Goal: Information Seeking & Learning: Check status

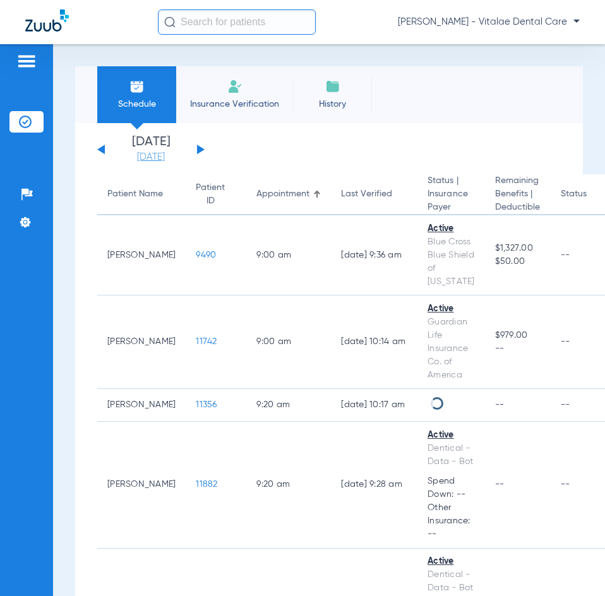
click at [159, 156] on link "[DATE]" at bounding box center [151, 157] width 76 height 13
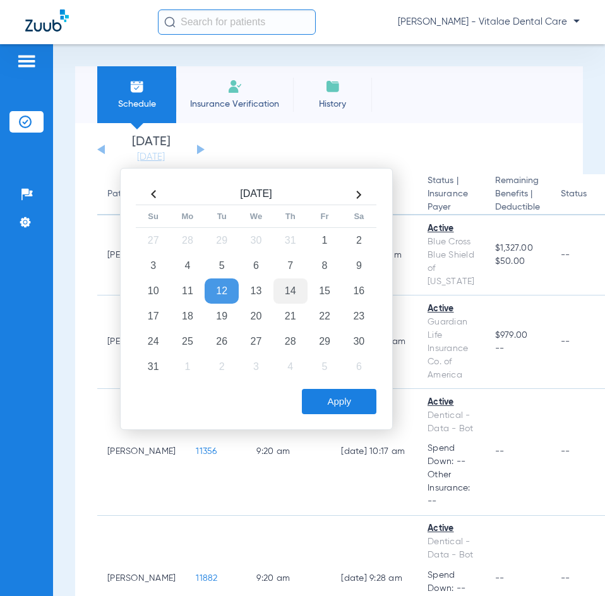
click at [290, 302] on td "14" at bounding box center [290, 290] width 34 height 25
click at [323, 393] on button "Apply" at bounding box center [339, 401] width 75 height 25
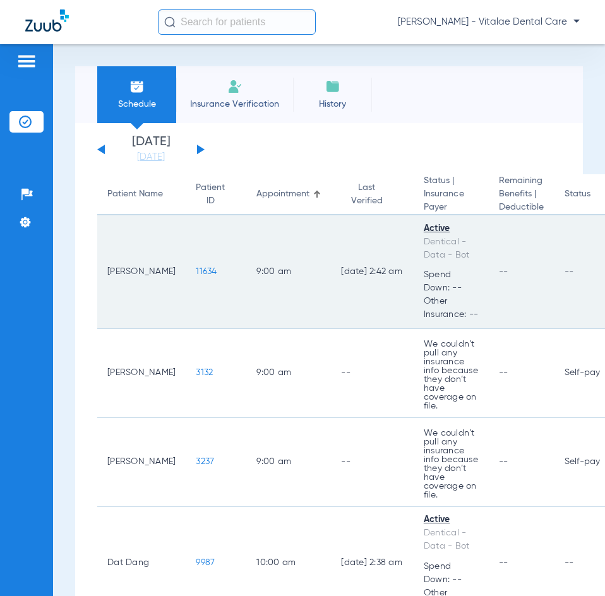
click at [196, 275] on span "11634" at bounding box center [206, 271] width 21 height 9
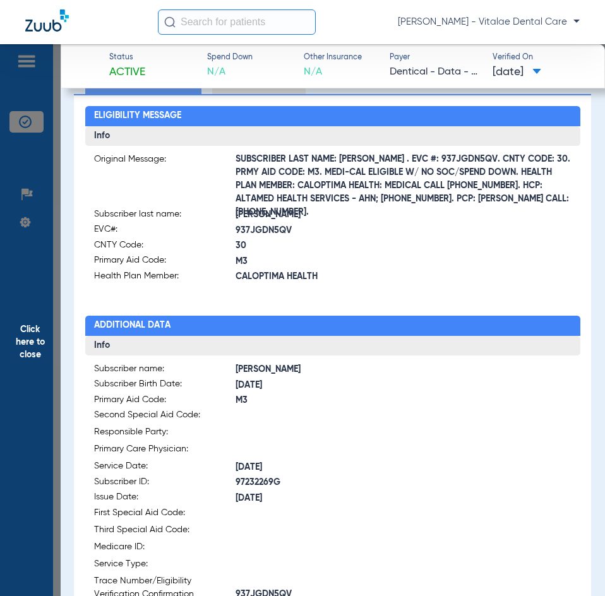
scroll to position [126, 0]
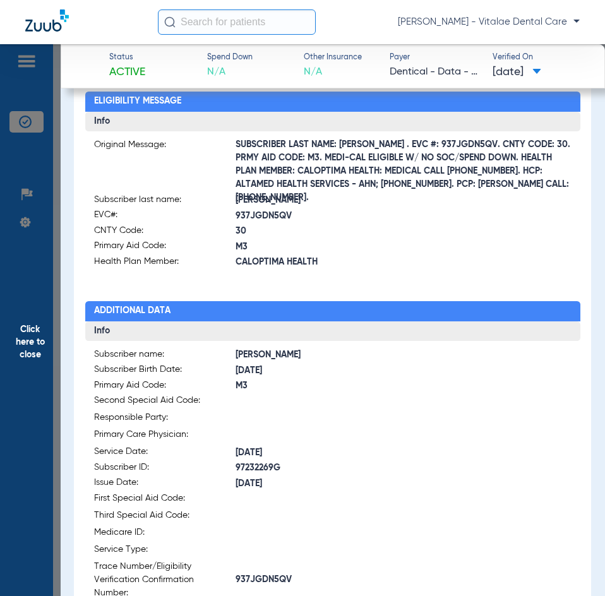
click at [52, 335] on span "Click here to close" at bounding box center [30, 342] width 61 height 596
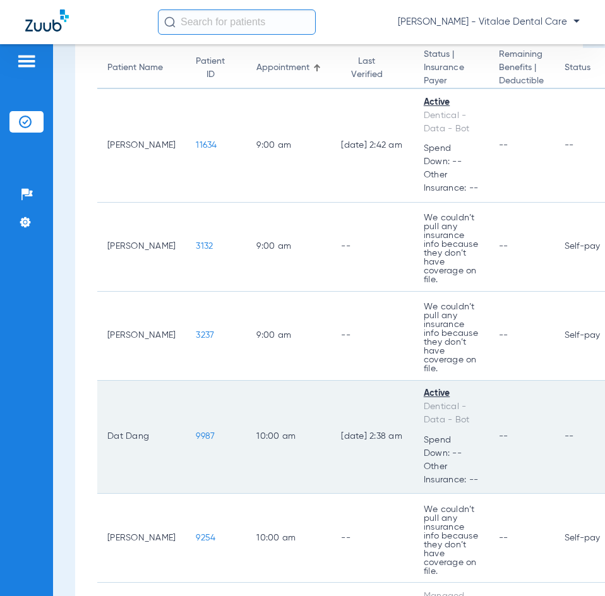
click at [196, 435] on span "9987" at bounding box center [205, 436] width 19 height 9
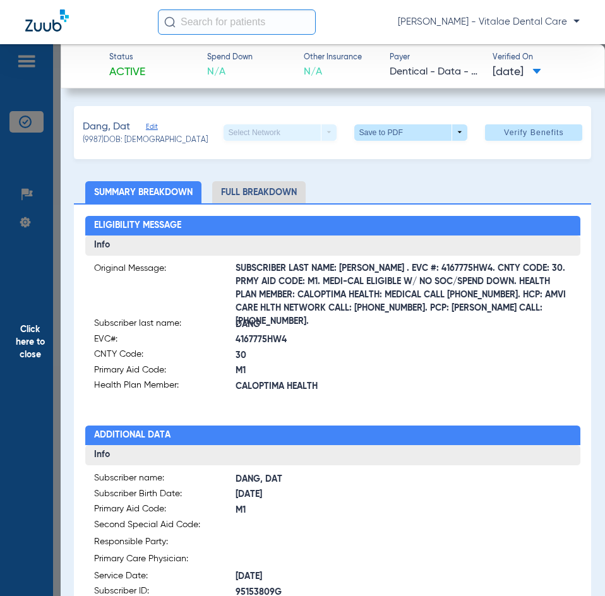
click at [58, 337] on span "Click here to close" at bounding box center [30, 342] width 61 height 596
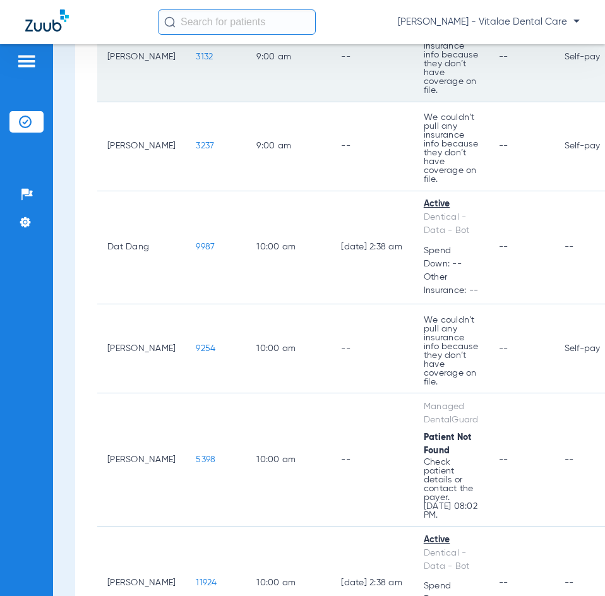
scroll to position [379, 0]
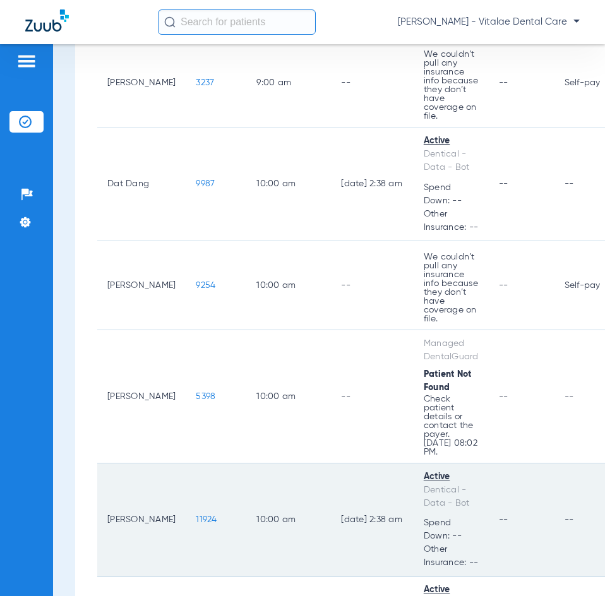
click at [196, 520] on span "11924" at bounding box center [206, 519] width 21 height 9
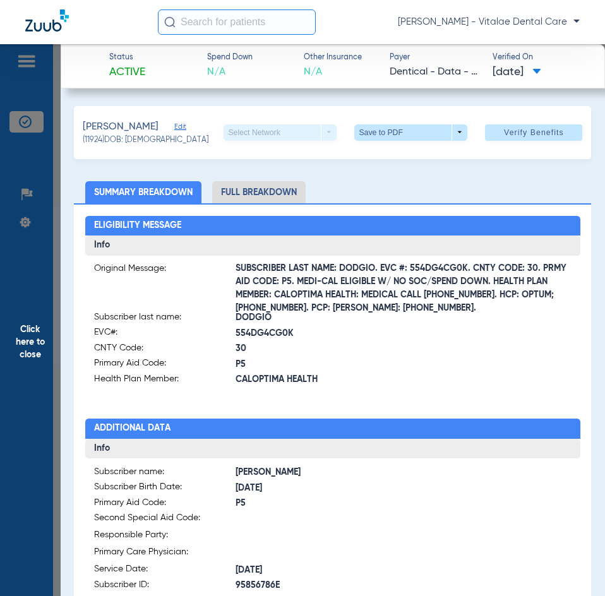
click at [56, 336] on span "Click here to close" at bounding box center [30, 342] width 61 height 596
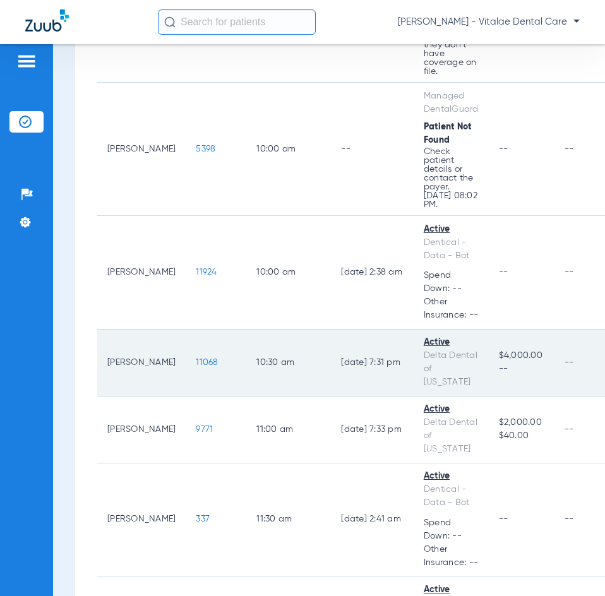
scroll to position [631, 0]
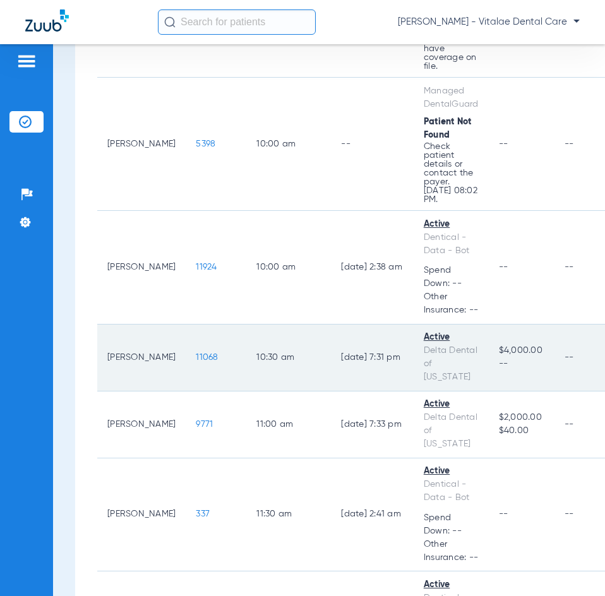
click at [197, 353] on span "11068" at bounding box center [207, 357] width 22 height 9
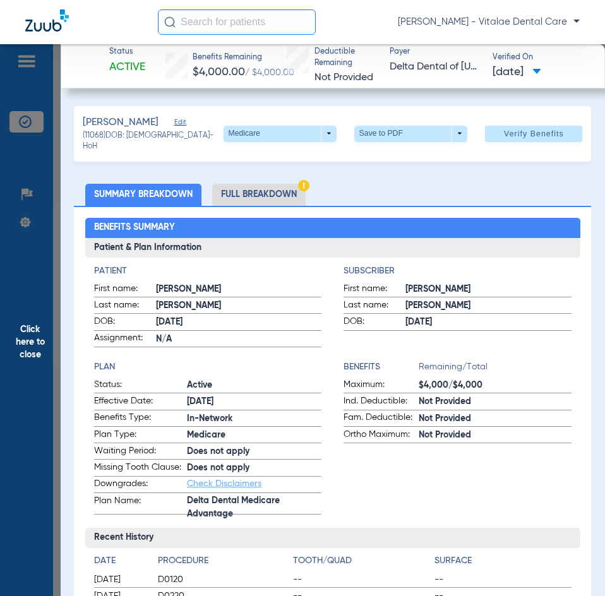
click at [40, 373] on span "Click here to close" at bounding box center [30, 342] width 61 height 596
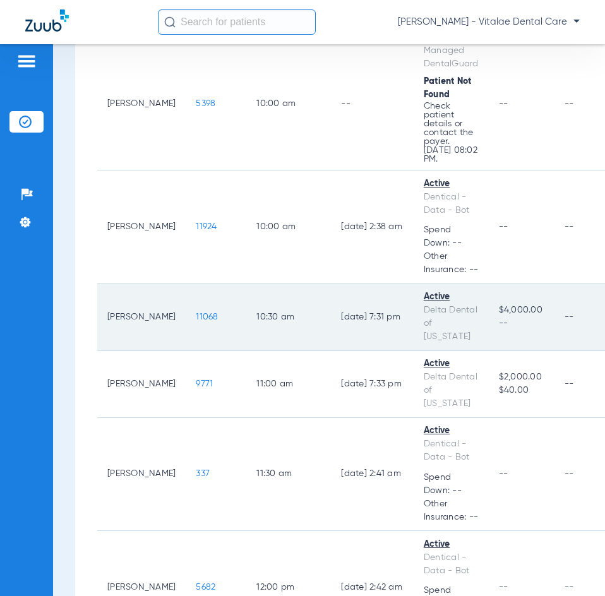
scroll to position [695, 0]
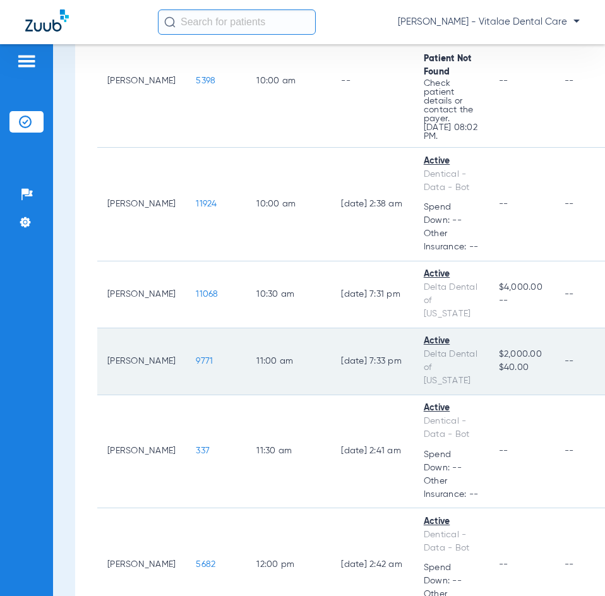
click at [196, 357] on span "9771" at bounding box center [204, 361] width 17 height 9
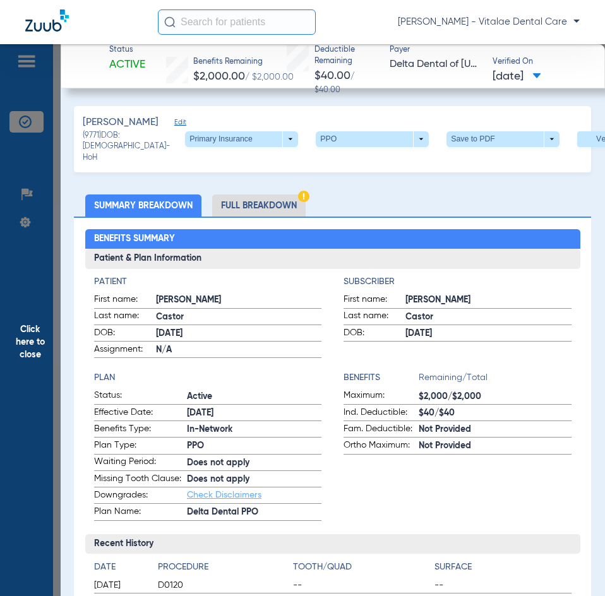
click at [43, 344] on span "Click here to close" at bounding box center [30, 342] width 61 height 596
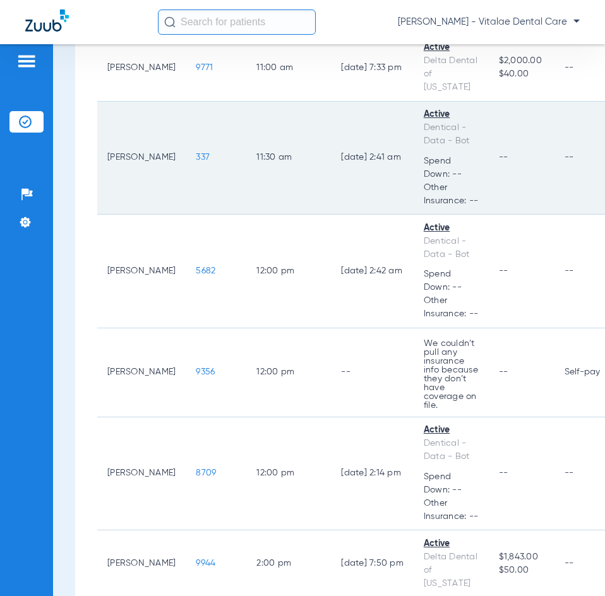
scroll to position [1010, 0]
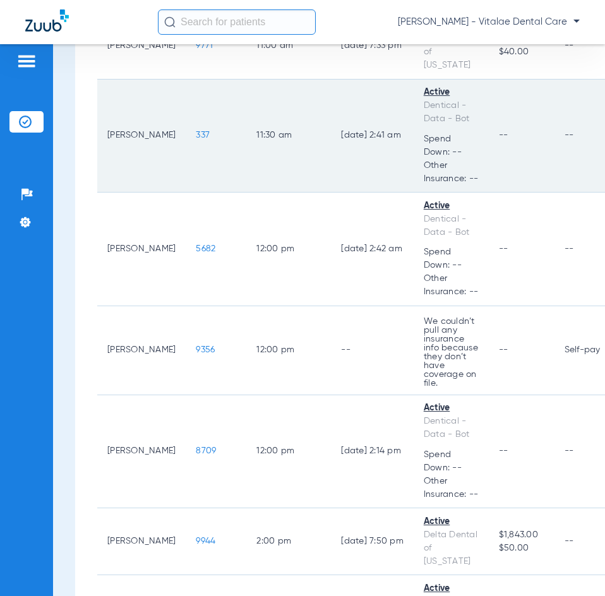
click at [196, 131] on span "337" at bounding box center [203, 135] width 14 height 9
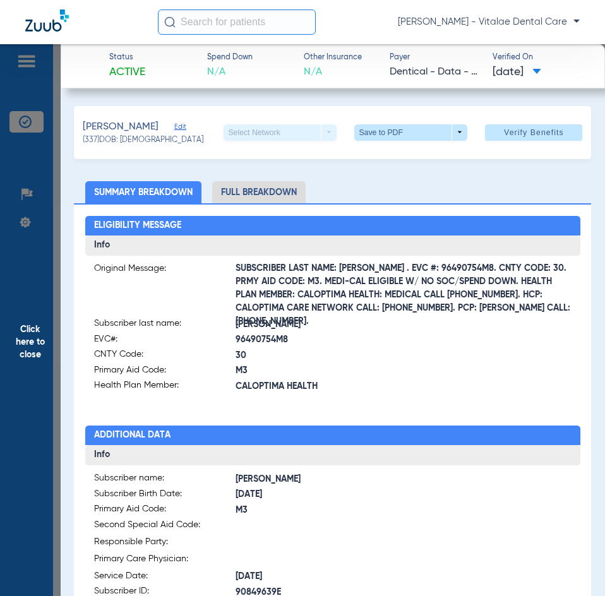
click at [43, 328] on span "Click here to close" at bounding box center [30, 342] width 61 height 596
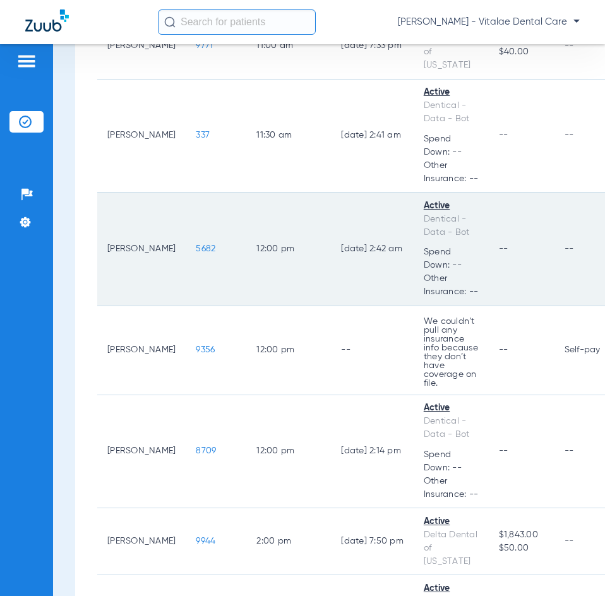
click at [196, 244] on span "5682" at bounding box center [206, 248] width 20 height 9
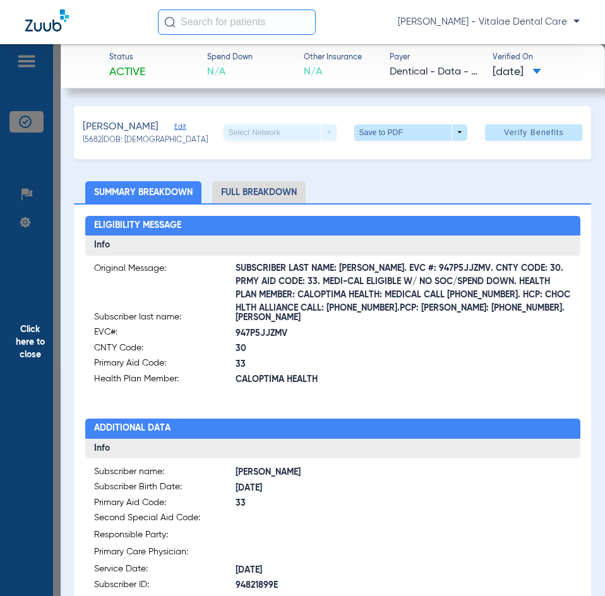
click at [40, 342] on span "Click here to close" at bounding box center [30, 342] width 61 height 596
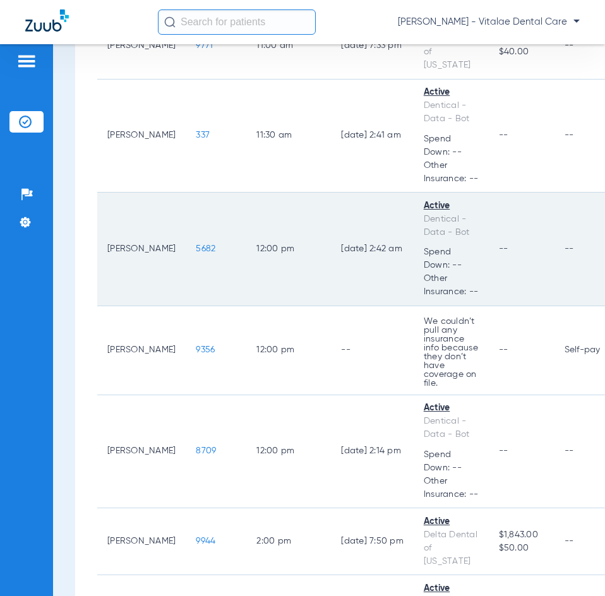
click at [196, 244] on span "5682" at bounding box center [206, 248] width 20 height 9
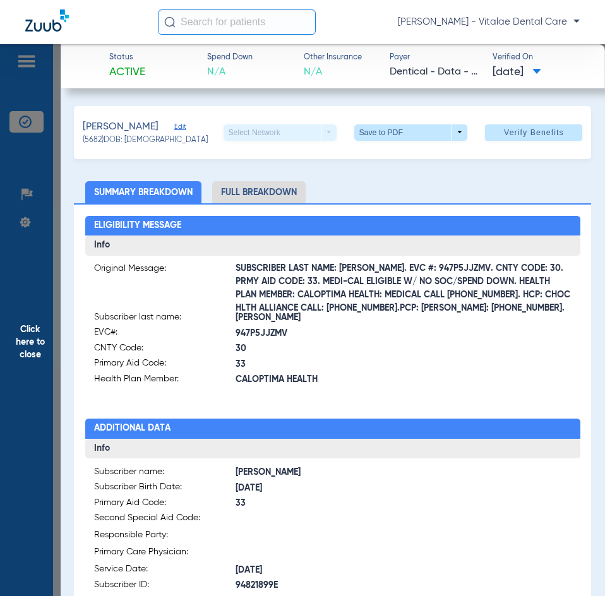
scroll to position [63, 0]
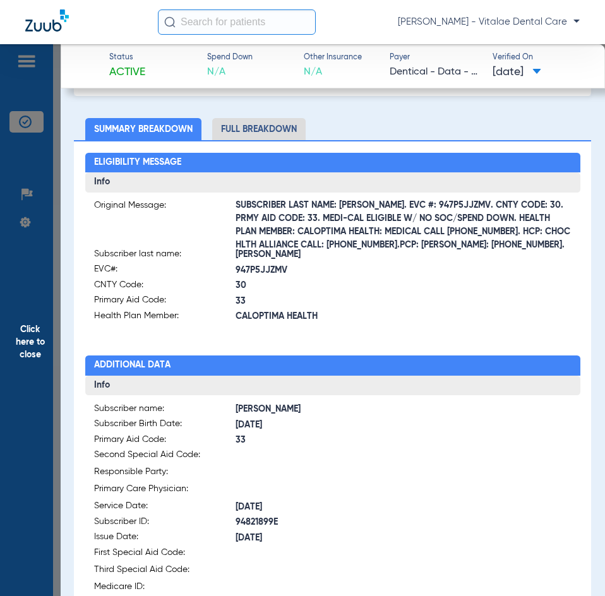
click at [30, 344] on span "Click here to close" at bounding box center [30, 342] width 61 height 596
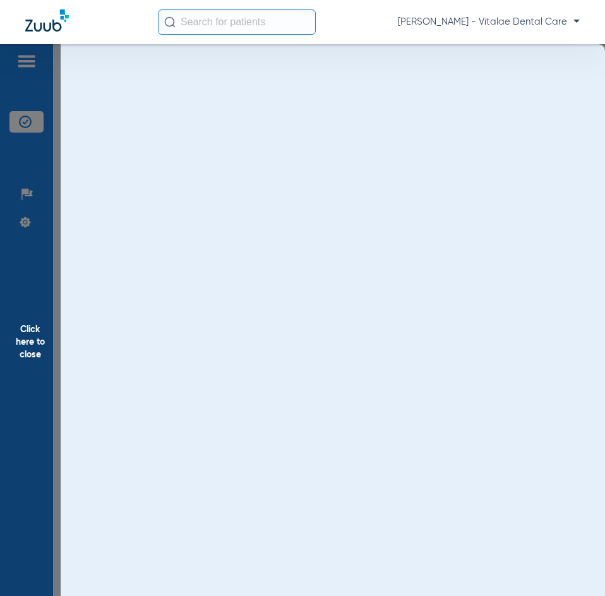
scroll to position [0, 0]
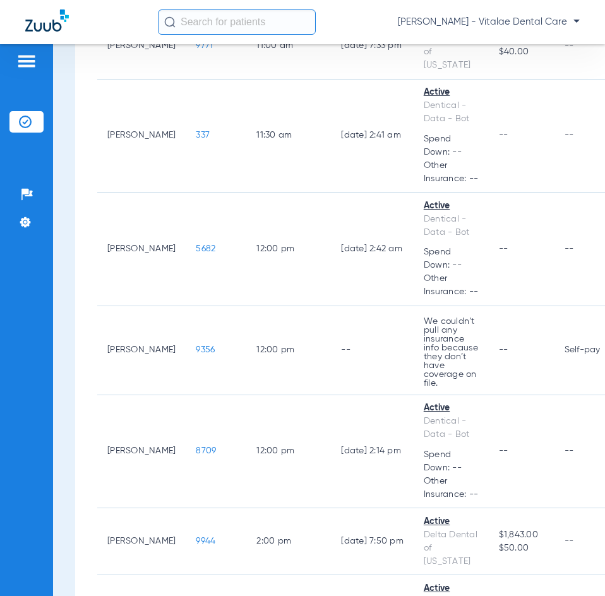
click at [32, 465] on div "Patients Insurance Verification Setup Help Center Settings" at bounding box center [26, 342] width 53 height 596
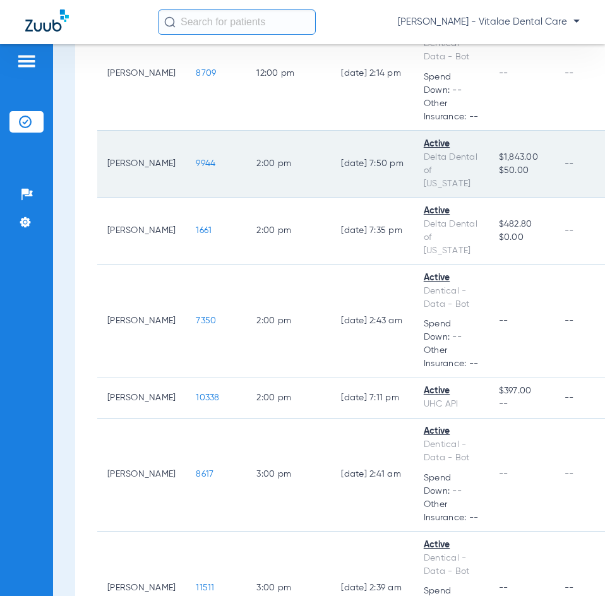
scroll to position [1389, 0]
click at [196, 158] on span "9944" at bounding box center [206, 162] width 20 height 9
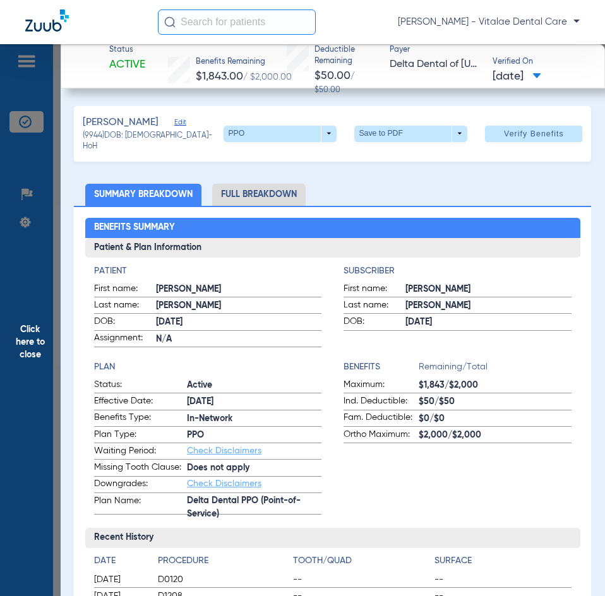
click at [46, 344] on span "Click here to close" at bounding box center [30, 342] width 61 height 596
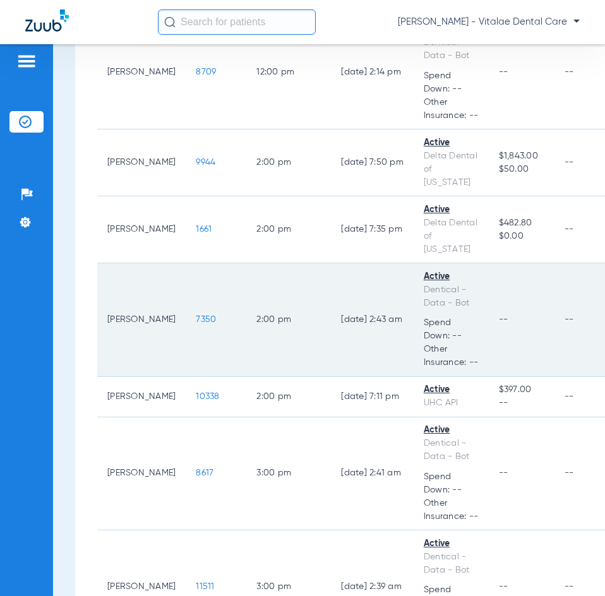
click at [196, 315] on span "7350" at bounding box center [206, 319] width 20 height 9
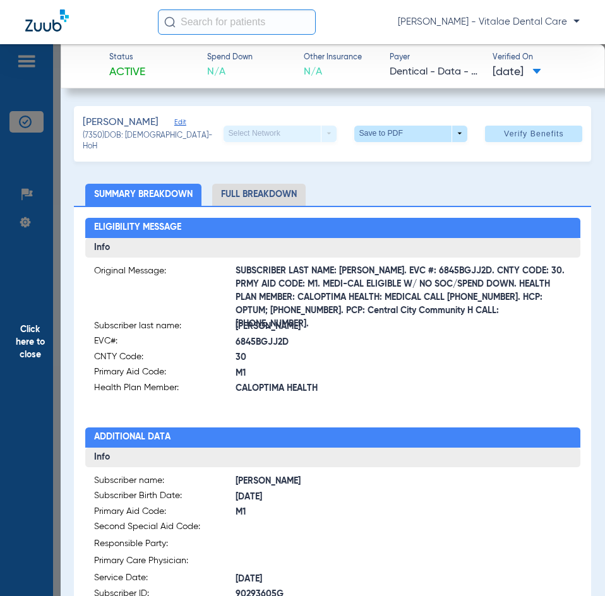
click at [25, 347] on span "Click here to close" at bounding box center [30, 342] width 61 height 596
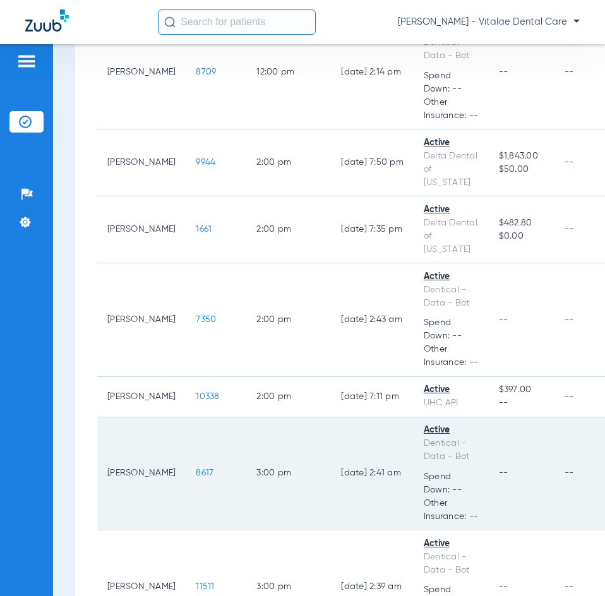
click at [196, 469] on span "8617" at bounding box center [205, 473] width 18 height 9
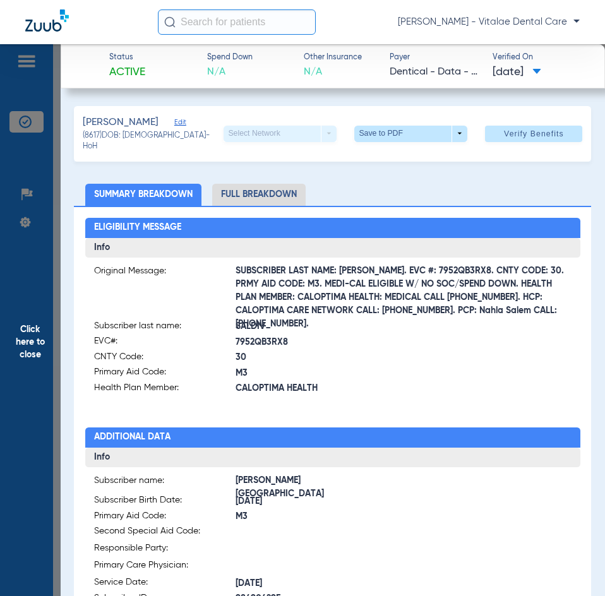
click at [25, 330] on span "Click here to close" at bounding box center [30, 342] width 61 height 596
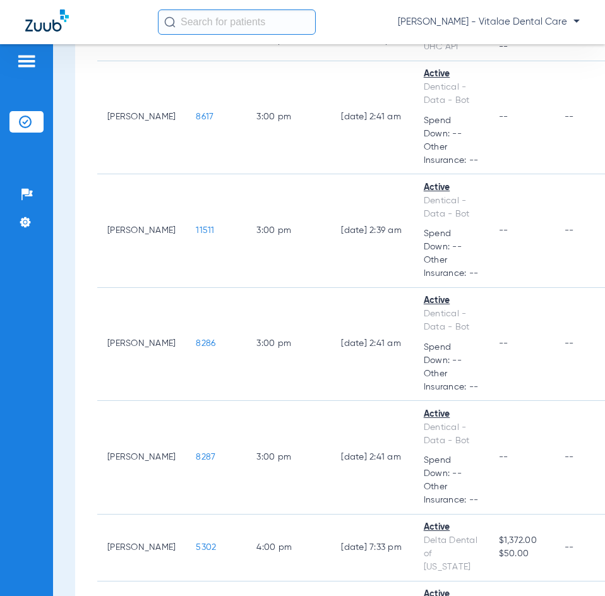
scroll to position [1768, 0]
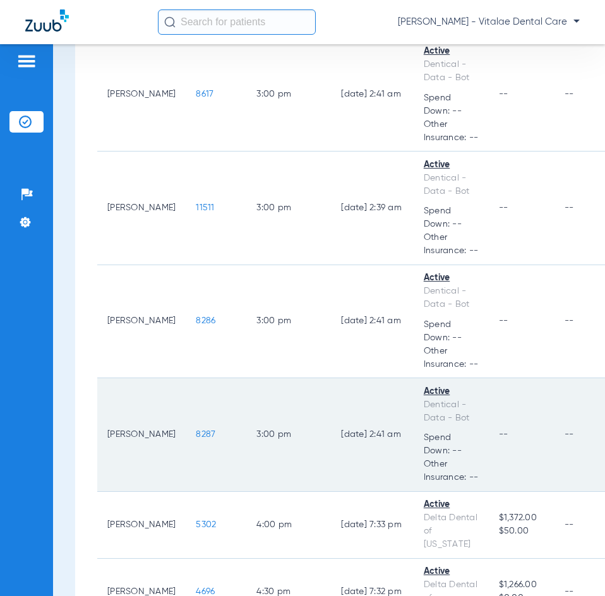
click at [196, 430] on span "8287" at bounding box center [206, 434] width 20 height 9
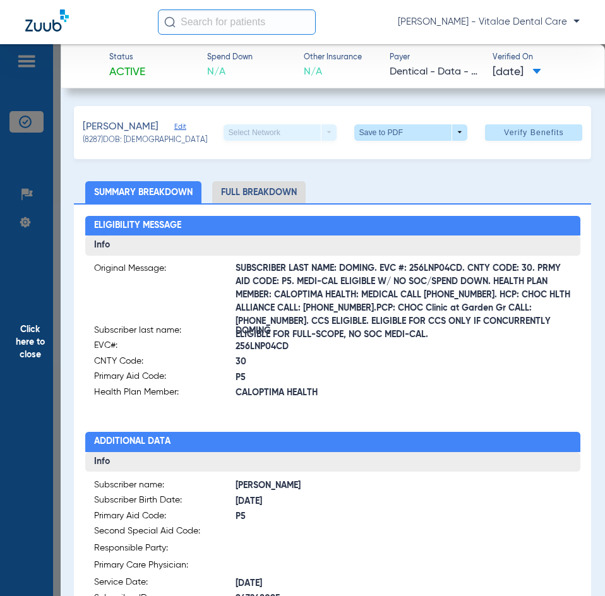
click at [23, 338] on span "Click here to close" at bounding box center [30, 342] width 61 height 596
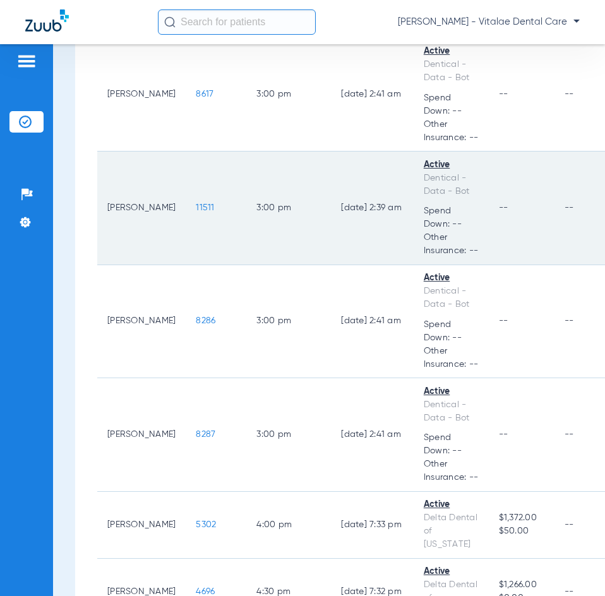
click at [196, 203] on span "11511" at bounding box center [205, 207] width 18 height 9
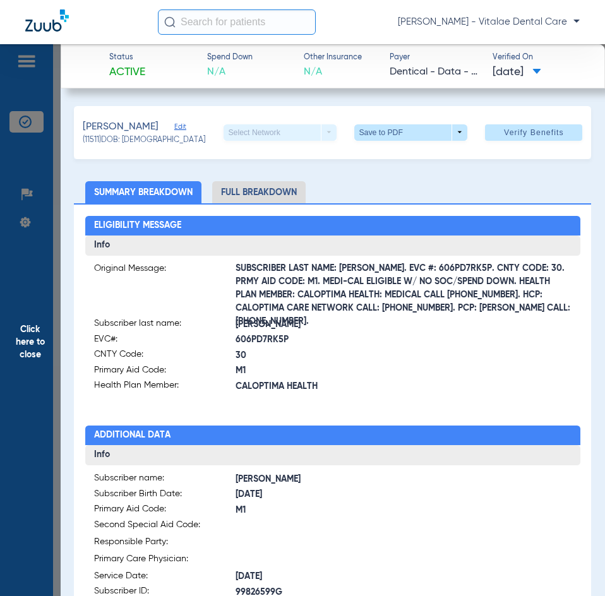
click at [28, 356] on span "Click here to close" at bounding box center [30, 342] width 61 height 596
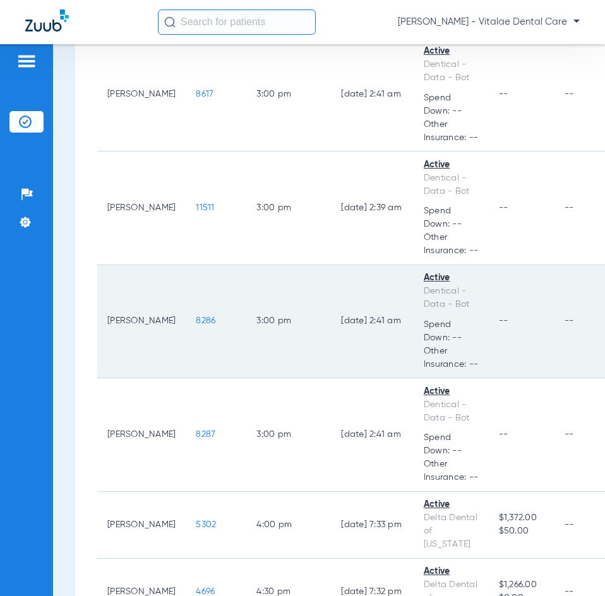
click at [196, 316] on span "8286" at bounding box center [206, 320] width 20 height 9
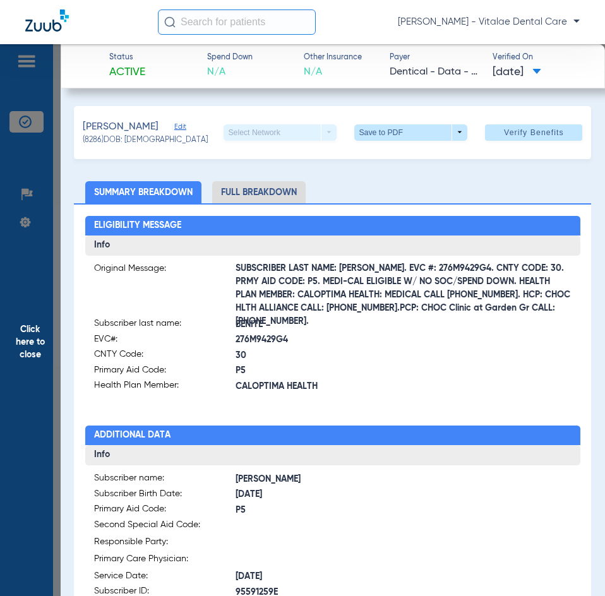
drag, startPoint x: 12, startPoint y: 382, endPoint x: 18, endPoint y: 385, distance: 6.8
click at [14, 382] on span "Click here to close" at bounding box center [30, 342] width 61 height 596
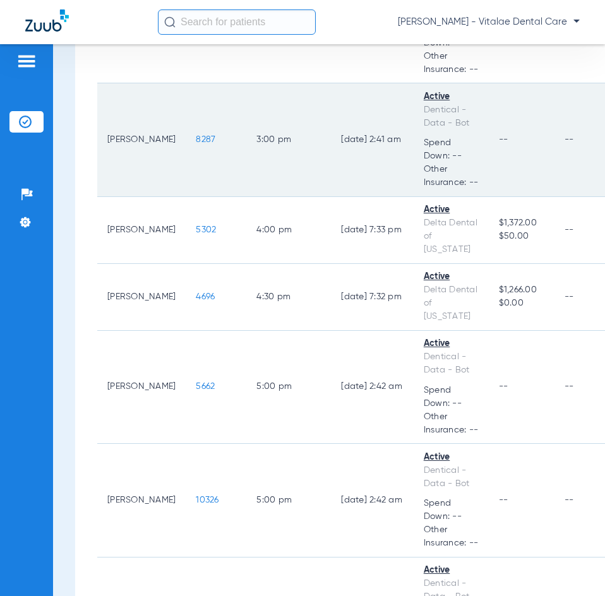
scroll to position [2084, 0]
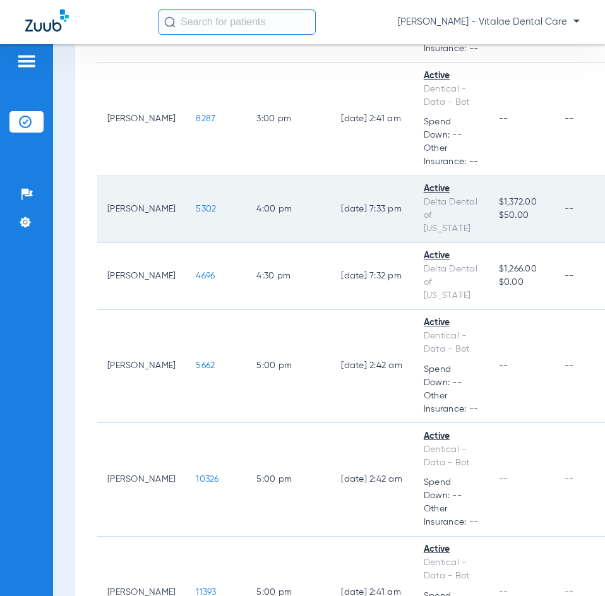
click at [196, 205] on span "5302" at bounding box center [206, 209] width 20 height 9
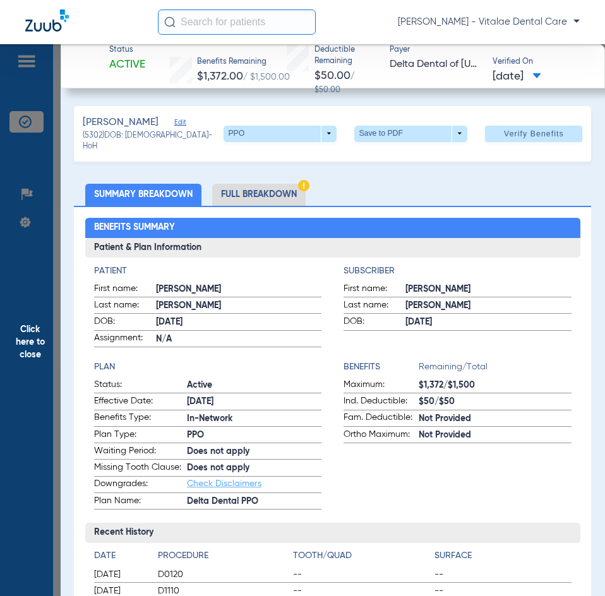
click at [27, 358] on span "Click here to close" at bounding box center [30, 342] width 61 height 596
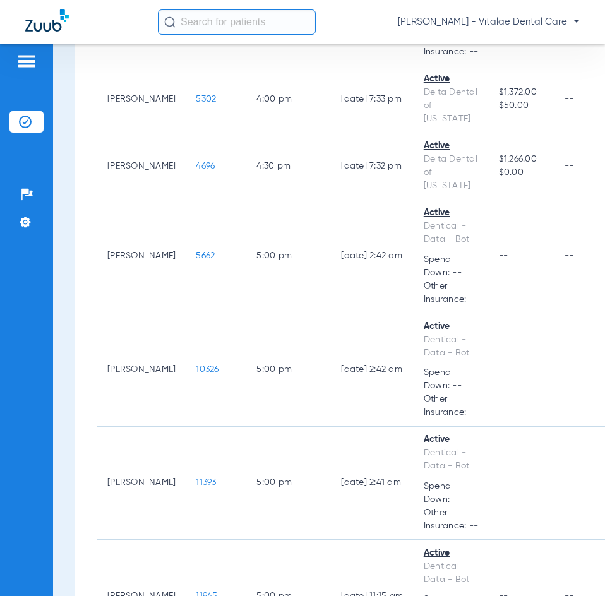
scroll to position [2193, 0]
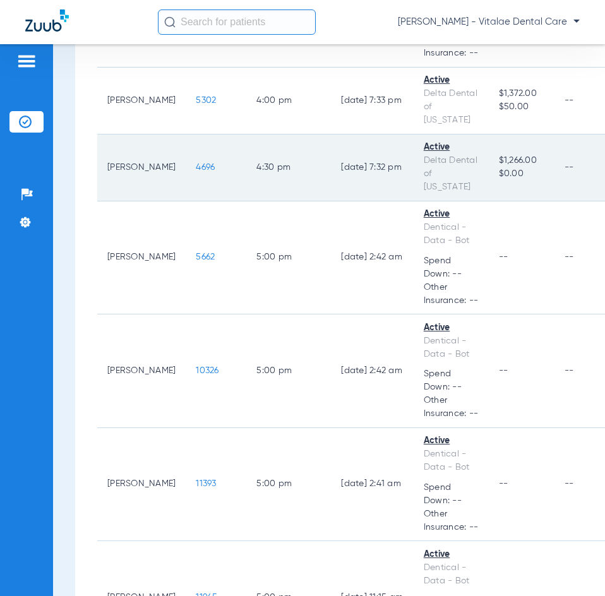
click at [196, 163] on span "4696" at bounding box center [205, 167] width 19 height 9
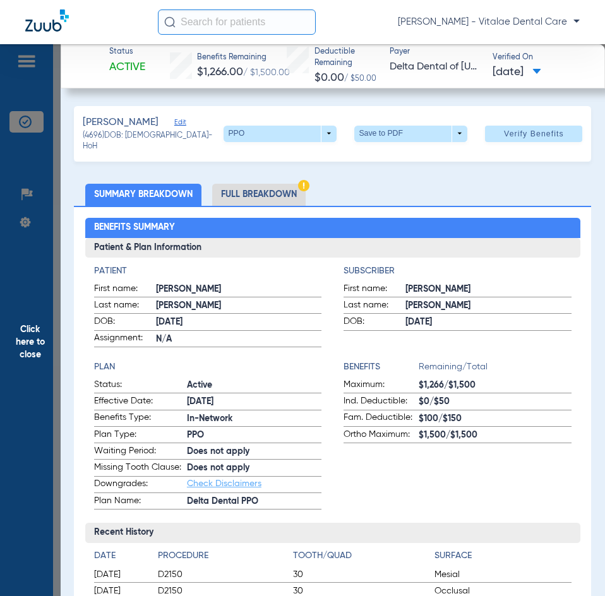
click at [24, 342] on span "Click here to close" at bounding box center [30, 342] width 61 height 596
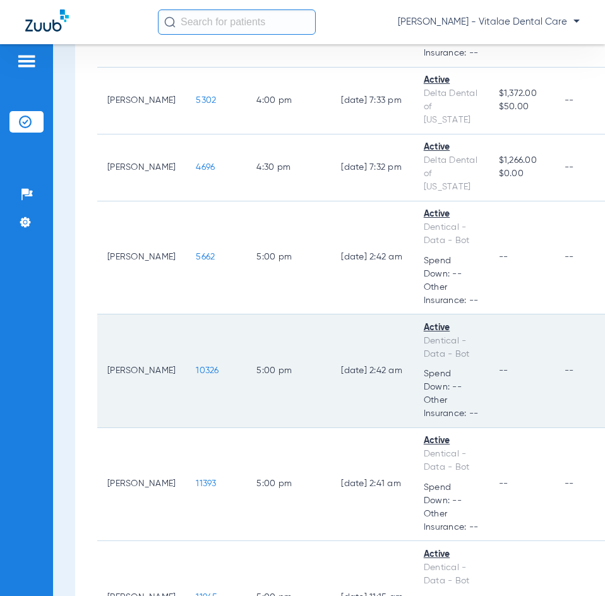
click at [196, 366] on span "10326" at bounding box center [207, 370] width 23 height 9
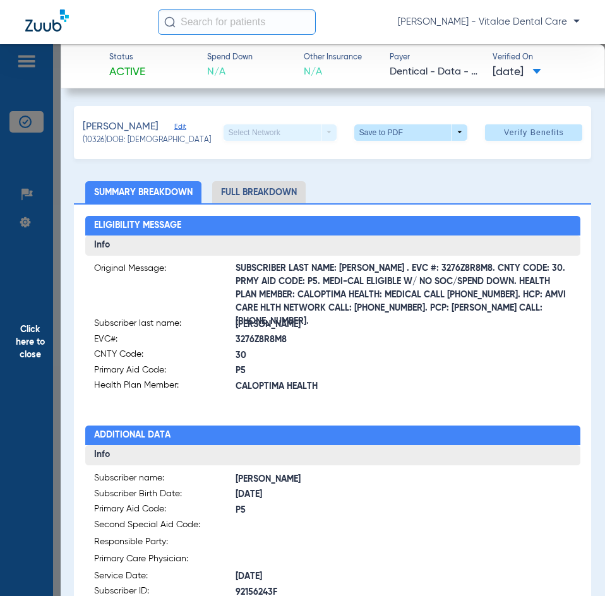
click at [33, 329] on span "Click here to close" at bounding box center [30, 342] width 61 height 596
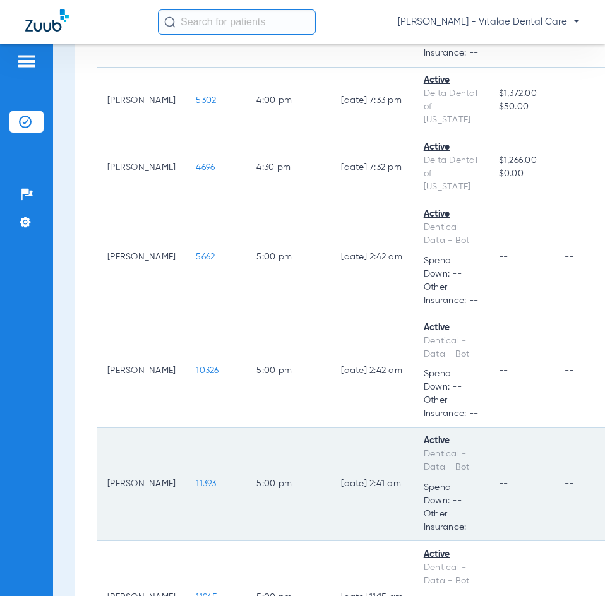
click at [196, 479] on span "11393" at bounding box center [206, 483] width 20 height 9
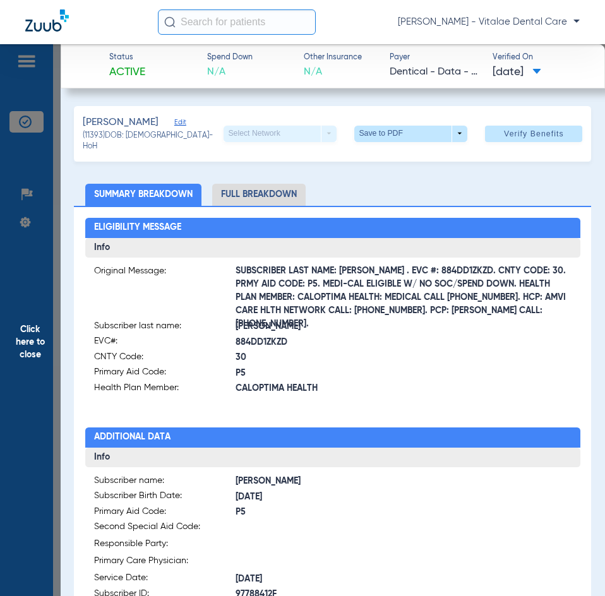
click at [30, 337] on span "Click here to close" at bounding box center [30, 342] width 61 height 596
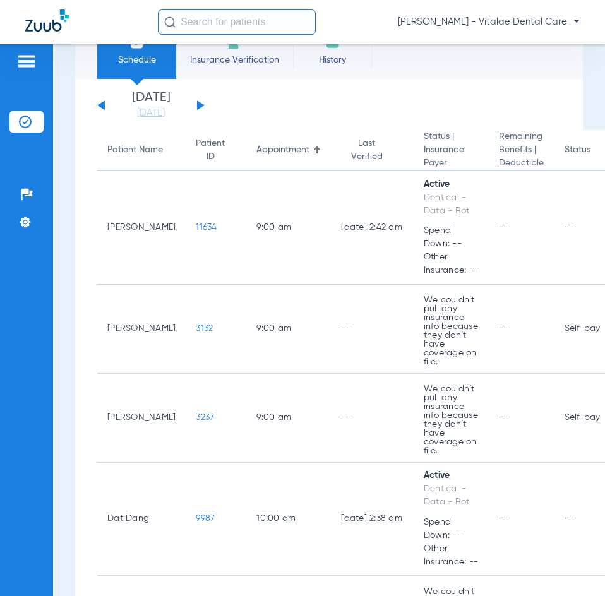
scroll to position [0, 0]
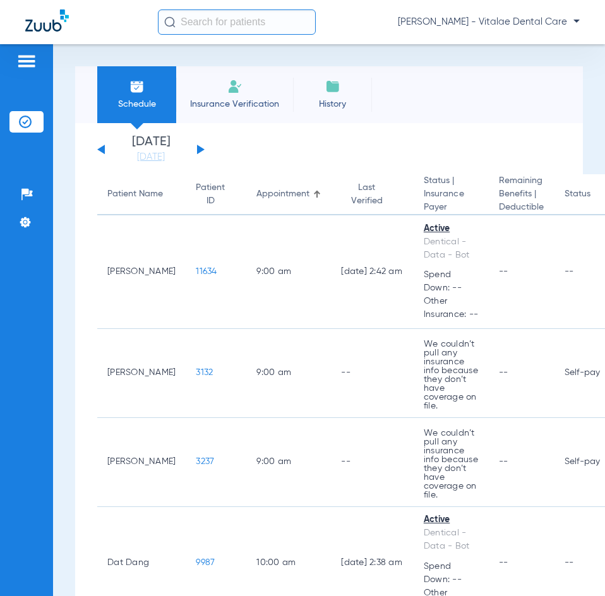
click at [102, 147] on button at bounding box center [101, 149] width 8 height 9
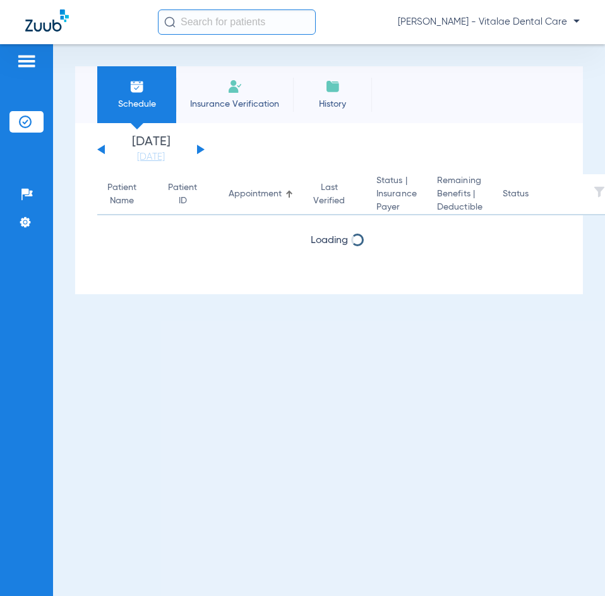
click at [102, 147] on button at bounding box center [101, 149] width 8 height 9
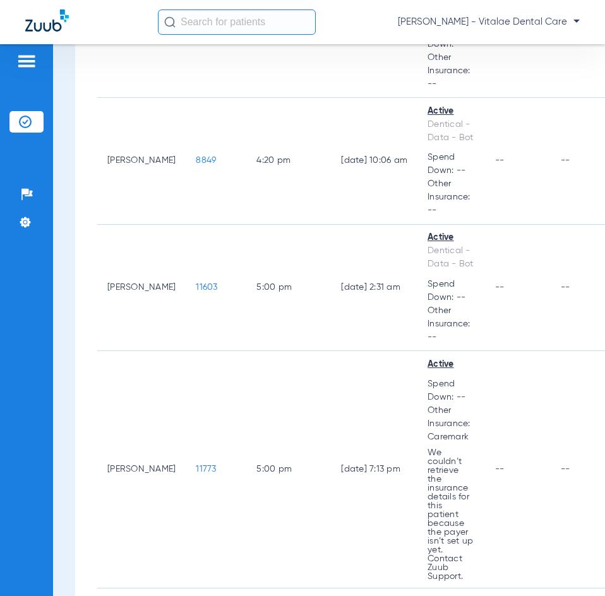
scroll to position [4042, 0]
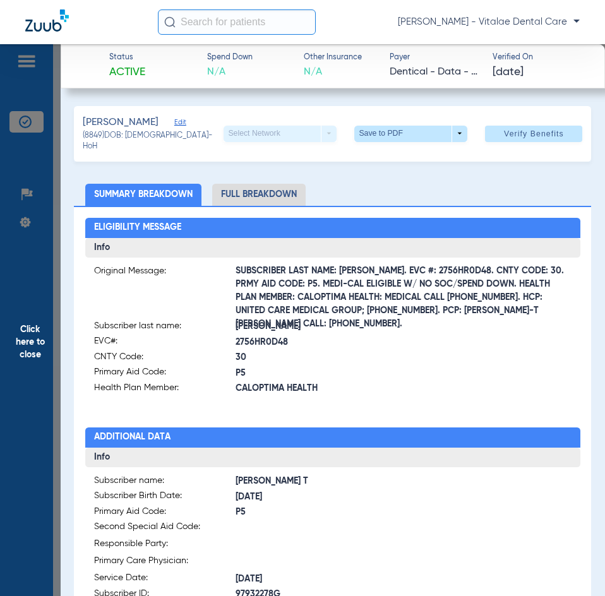
click at [44, 332] on span "Click here to close" at bounding box center [30, 342] width 61 height 596
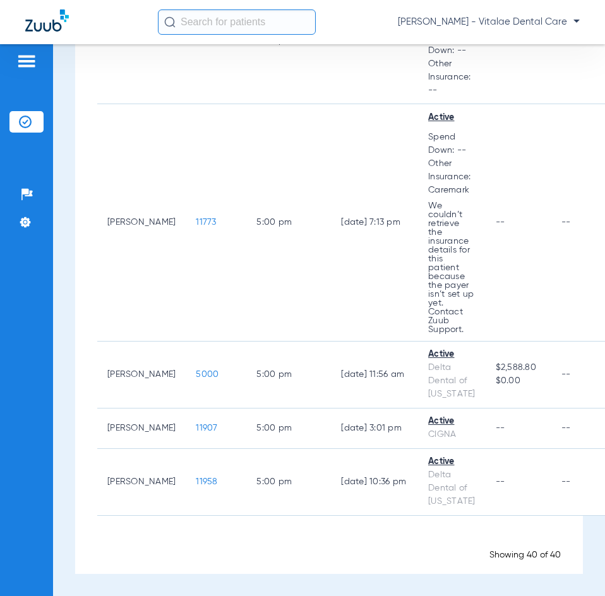
scroll to position [4364, 0]
